Goal: Check status

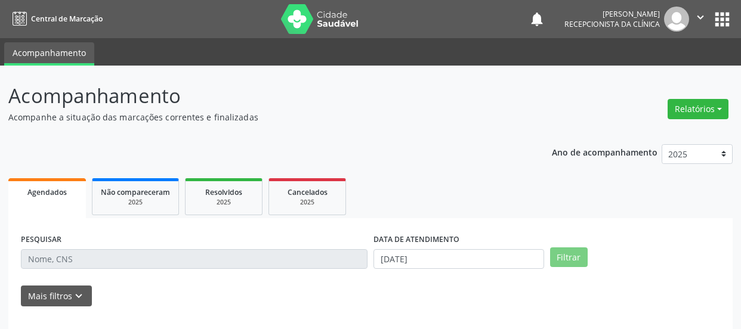
select select "9"
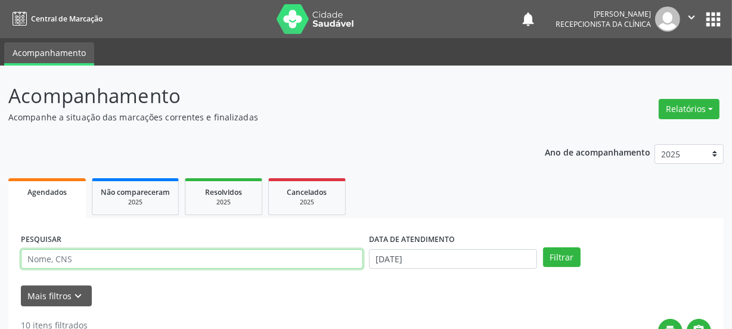
click at [83, 256] on input "text" at bounding box center [192, 259] width 342 height 20
paste input "702801169950861"
type input "702801169950861"
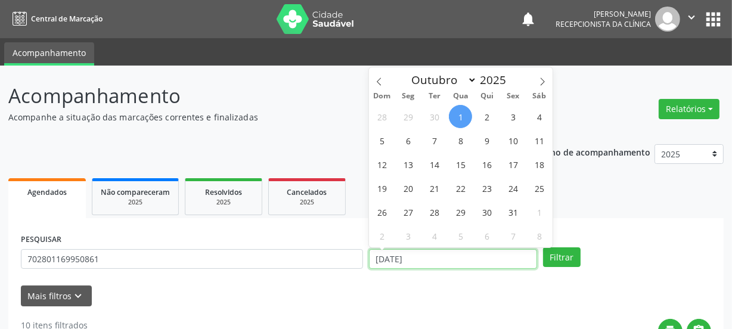
drag, startPoint x: 425, startPoint y: 257, endPoint x: 346, endPoint y: 254, distance: 78.8
click at [352, 256] on div "PESQUISAR 702801169950861 DATA DE ATENDIMENTO [DATE] Filtrar" at bounding box center [366, 254] width 697 height 47
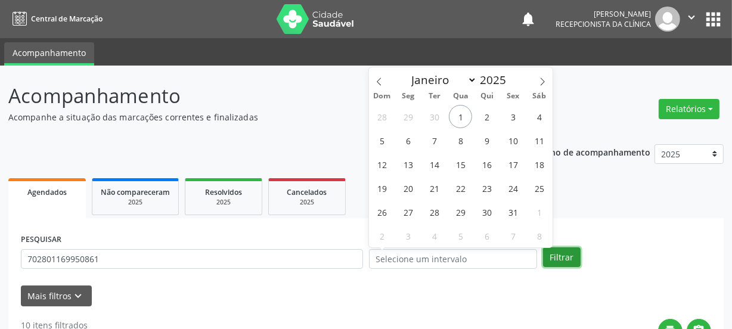
click at [577, 263] on button "Filtrar" at bounding box center [562, 257] width 38 height 20
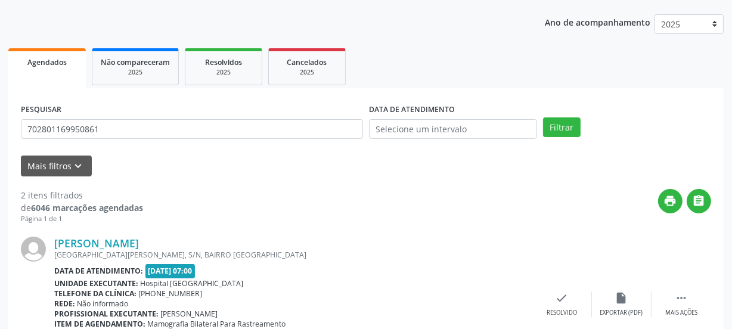
scroll to position [182, 0]
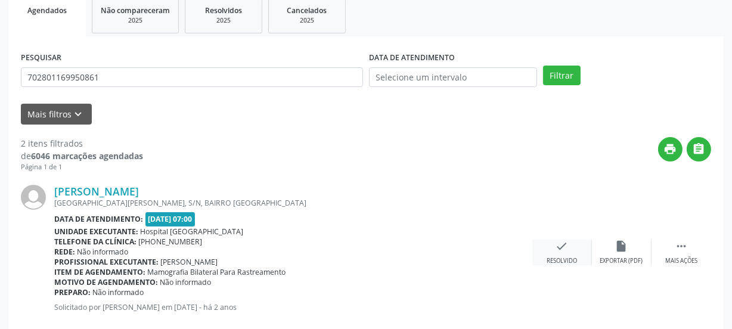
click at [556, 252] on icon "check" at bounding box center [562, 246] width 13 height 13
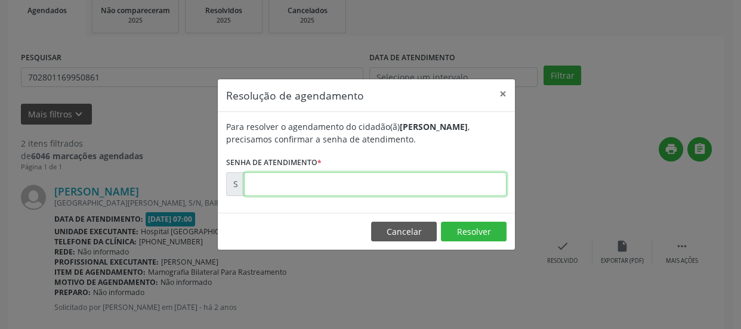
click at [383, 181] on input "text" at bounding box center [375, 184] width 262 height 24
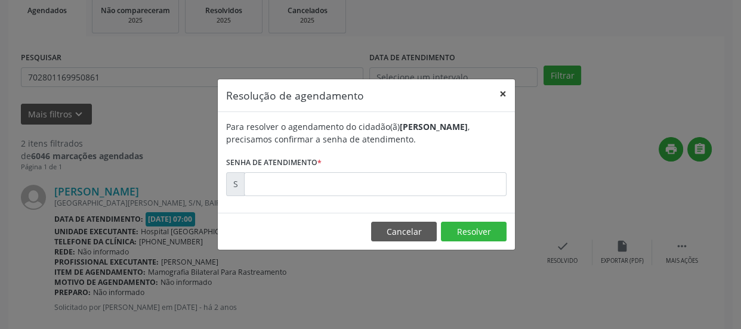
click at [504, 94] on button "×" at bounding box center [503, 93] width 24 height 29
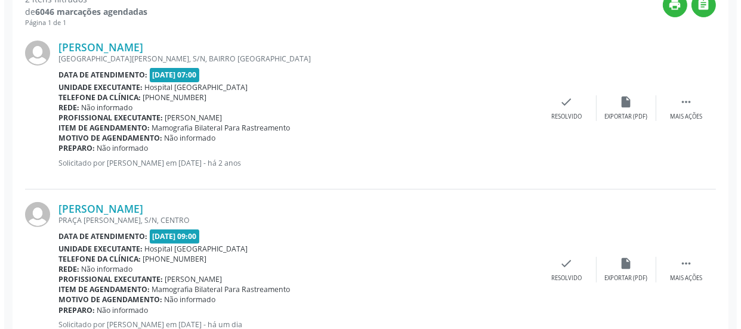
scroll to position [368, 0]
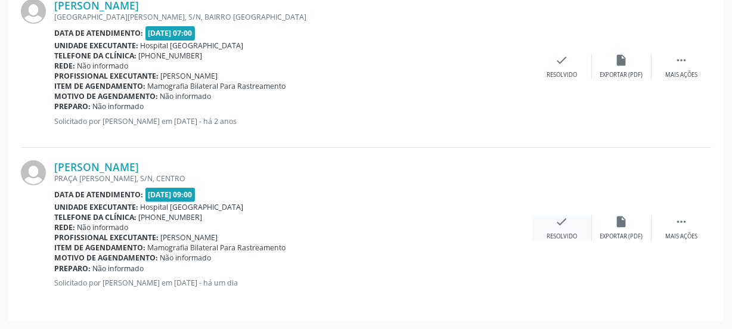
click at [567, 218] on icon "check" at bounding box center [562, 221] width 13 height 13
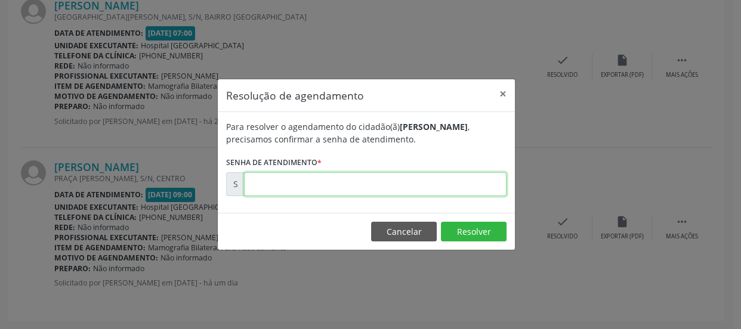
click at [389, 187] on input "text" at bounding box center [375, 184] width 262 height 24
type input "00179715"
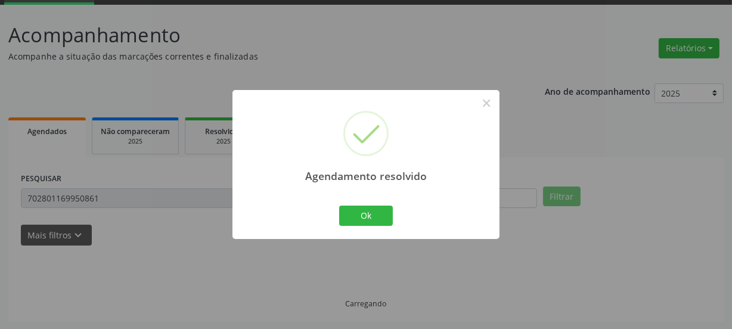
scroll to position [206, 0]
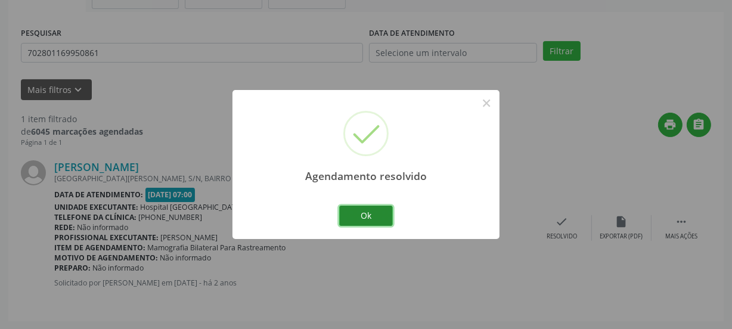
click at [373, 210] on button "Ok" at bounding box center [366, 216] width 54 height 20
